Goal: Task Accomplishment & Management: Use online tool/utility

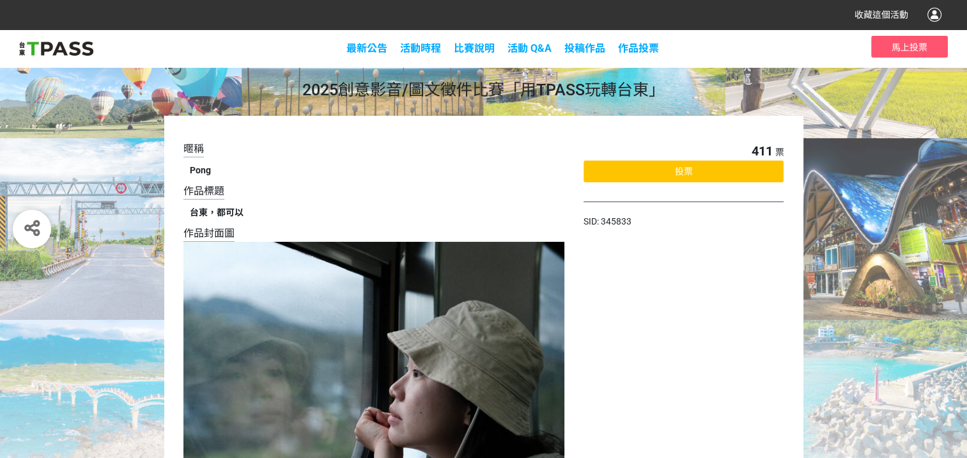
click at [729, 174] on div "投票" at bounding box center [684, 171] width 200 height 22
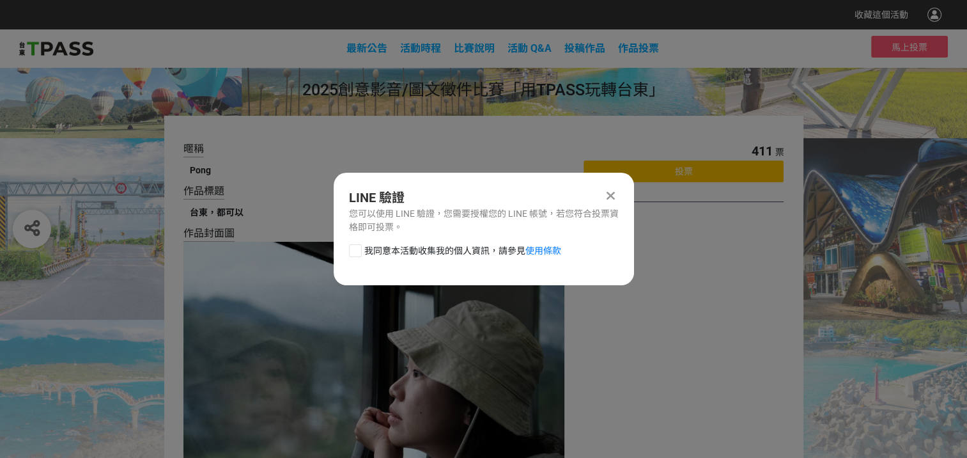
click at [353, 247] on div at bounding box center [355, 250] width 13 height 13
checkbox input "true"
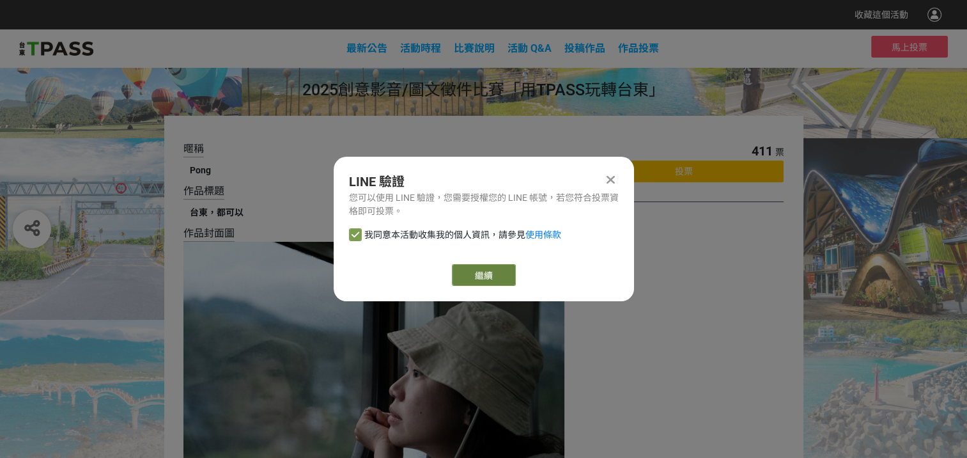
click at [481, 279] on button "繼續" at bounding box center [484, 275] width 64 height 22
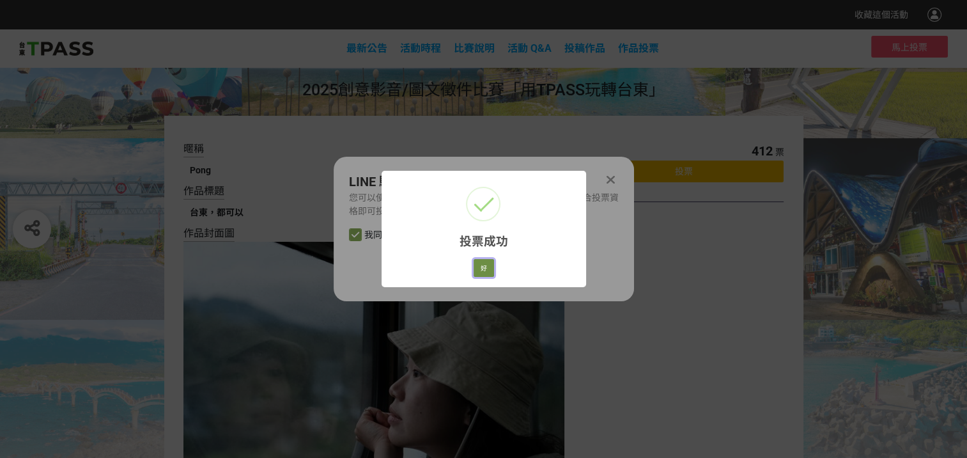
click at [481, 270] on button "好" at bounding box center [484, 268] width 20 height 18
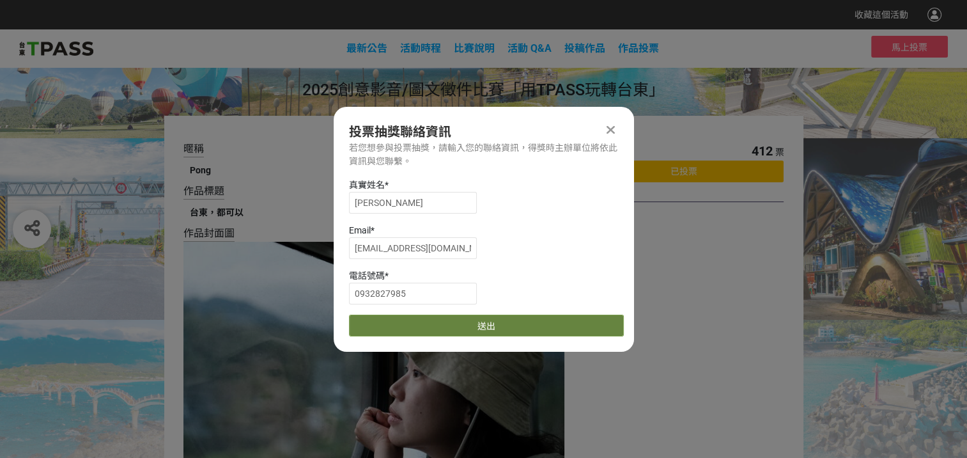
click at [499, 327] on button "送出" at bounding box center [486, 326] width 275 height 22
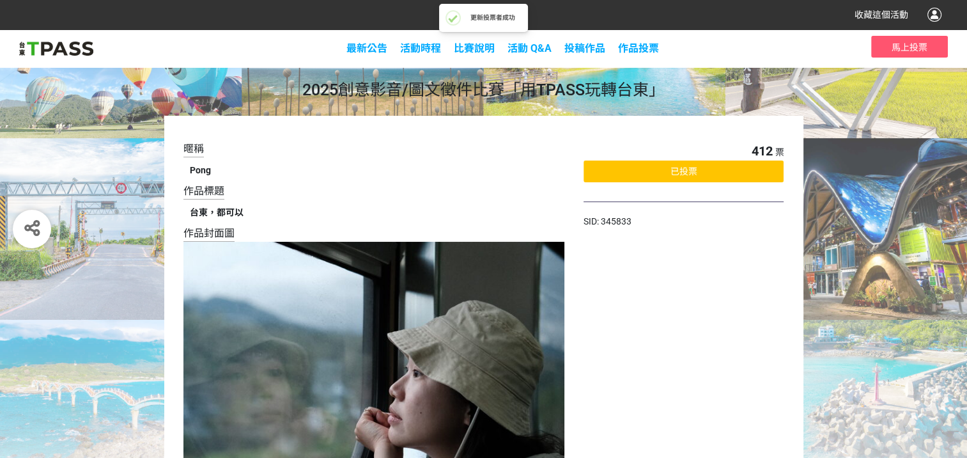
click at [61, 53] on img at bounding box center [56, 48] width 74 height 19
